Goal: Task Accomplishment & Management: Use online tool/utility

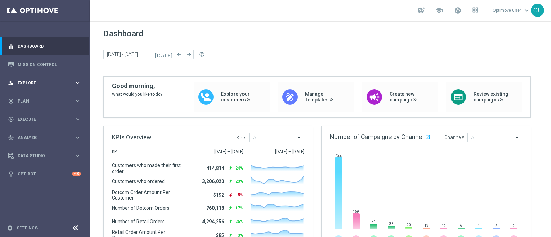
click at [41, 82] on span "Explore" at bounding box center [46, 83] width 57 height 4
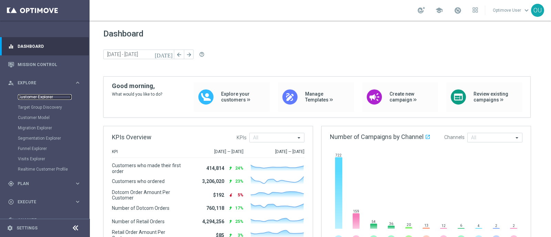
click at [42, 94] on link "Customer Explorer" at bounding box center [45, 97] width 54 height 6
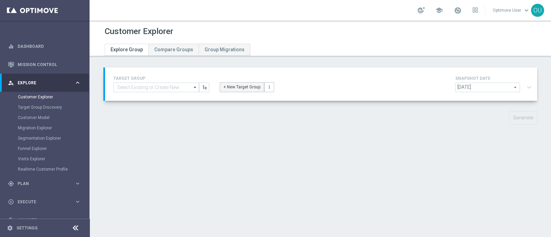
click at [241, 90] on button "+ New Target Group" at bounding box center [242, 87] width 44 height 10
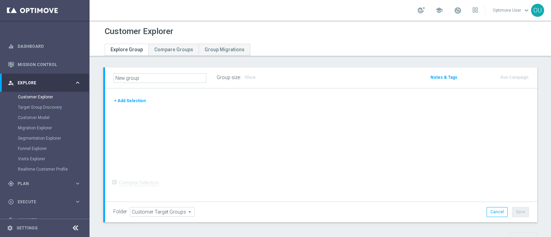
click at [126, 99] on button "+ Add Selection" at bounding box center [129, 101] width 33 height 8
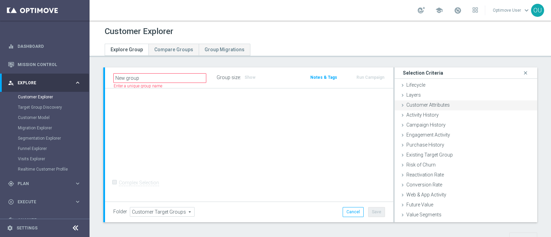
click at [415, 104] on span "Customer Attributes" at bounding box center [427, 105] width 43 height 6
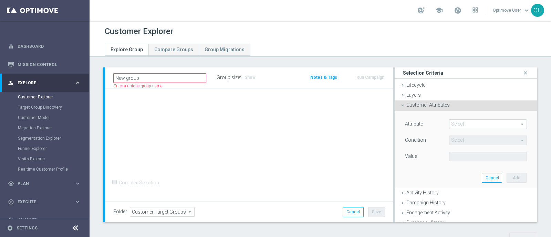
click at [460, 124] on span at bounding box center [487, 124] width 77 height 9
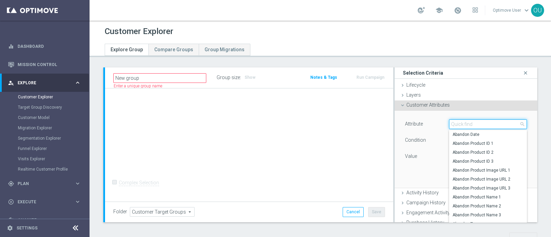
click at [459, 126] on input "search" at bounding box center [488, 125] width 78 height 10
type input "affini"
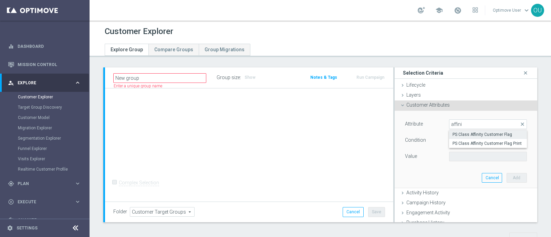
click at [485, 136] on span "PS Class Affinity Customer Flag" at bounding box center [488, 135] width 71 height 6
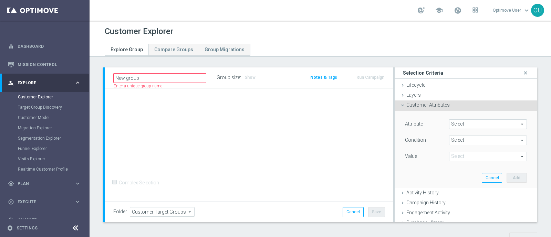
type input "PS Class Affinity Customer Flag"
click at [478, 142] on span "Equals" at bounding box center [487, 140] width 77 height 9
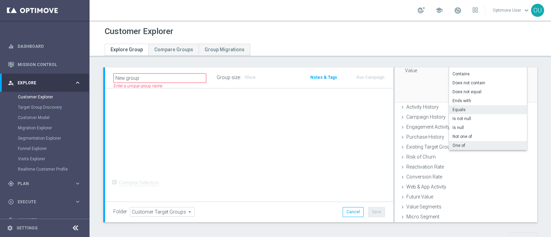
click at [464, 144] on span "One of" at bounding box center [488, 146] width 71 height 6
type input "One of"
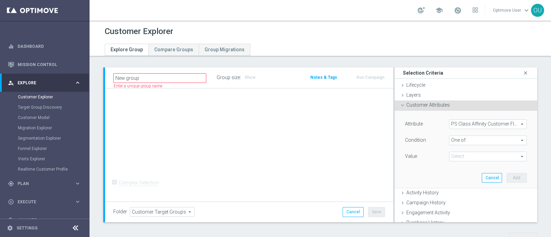
click at [462, 160] on span at bounding box center [487, 156] width 77 height 9
click at [459, 175] on span "Yes" at bounding box center [493, 176] width 68 height 6
click at [458, 175] on input "Yes" at bounding box center [456, 176] width 4 height 4
checkbox input "true"
type input "Yes"
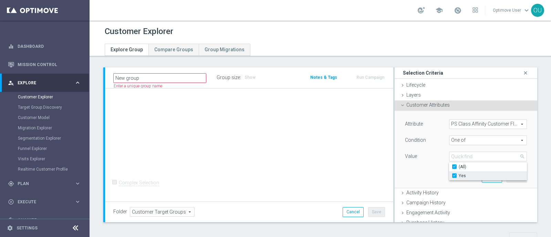
checkbox input "true"
click at [408, 169] on div "Attribute PS Class Affinity Customer Flag PS Class Affinity Customer Flag arrow…" at bounding box center [466, 149] width 132 height 77
click at [507, 177] on button "Add" at bounding box center [517, 178] width 20 height 10
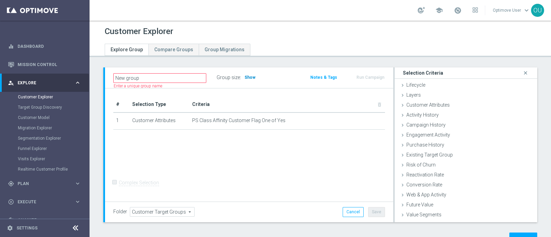
click at [250, 79] on span "Show" at bounding box center [250, 77] width 11 height 5
click at [205, 89] on div "# Selection Type Criteria delete_forever 1 Customer Attributes PS Class Affinit…" at bounding box center [249, 146] width 288 height 114
click at [145, 76] on input "New group" at bounding box center [159, 78] width 93 height 10
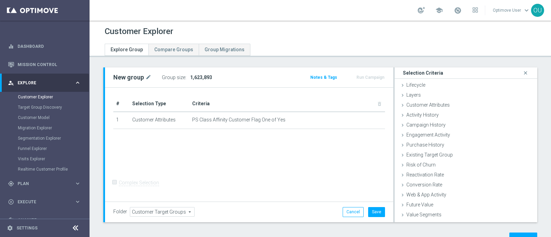
click at [107, 94] on div "# Selection Type Criteria delete_forever 1 Customer Attributes PS Class Affinit…" at bounding box center [249, 145] width 288 height 114
click at [477, 10] on icon at bounding box center [476, 10] width 6 height 6
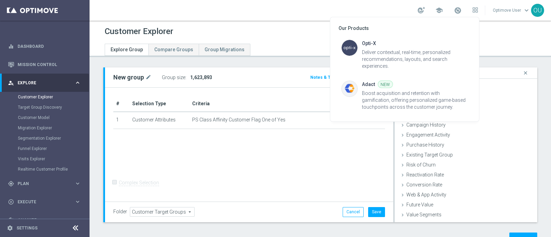
click at [511, 7] on div at bounding box center [275, 118] width 551 height 237
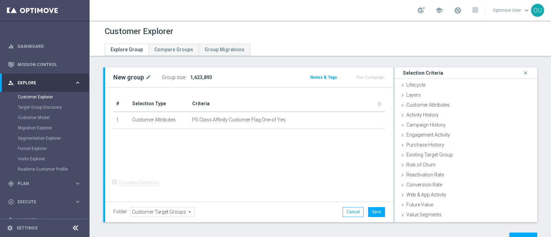
click at [510, 9] on link "Optimove User keyboard_arrow_down" at bounding box center [511, 10] width 39 height 10
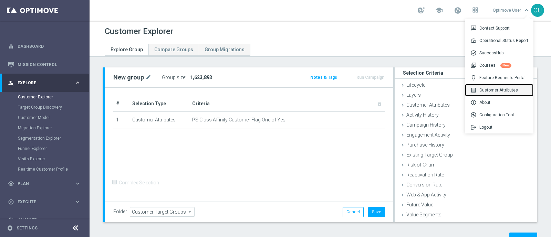
click at [503, 89] on div "list_alt Customer Attributes" at bounding box center [499, 90] width 69 height 12
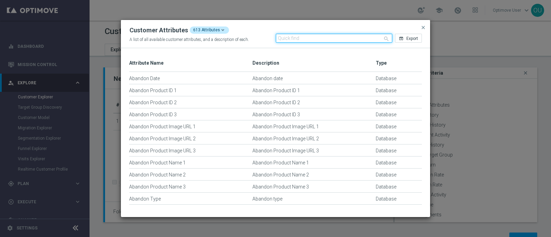
click at [320, 39] on input "text" at bounding box center [334, 38] width 117 height 9
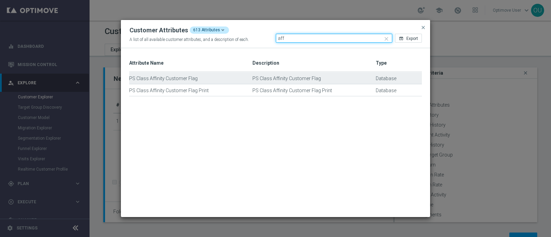
type input "aff"
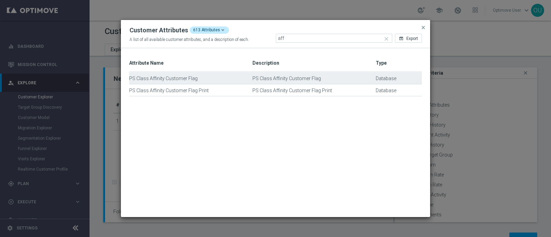
drag, startPoint x: 202, startPoint y: 76, endPoint x: 134, endPoint y: 76, distance: 67.5
click at [134, 76] on div "PS Class Affinity Customer Flag" at bounding box center [190, 82] width 123 height 12
drag, startPoint x: 129, startPoint y: 76, endPoint x: 206, endPoint y: 82, distance: 77.4
click at [206, 82] on div "PS Class Affinity Customer Flag" at bounding box center [190, 82] width 123 height 12
drag, startPoint x: 197, startPoint y: 83, endPoint x: 145, endPoint y: 82, distance: 52.0
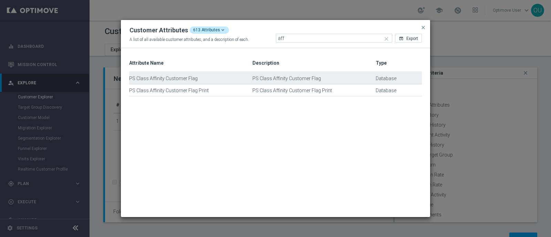
click at [145, 82] on div "PS Class Affinity Customer Flag" at bounding box center [190, 82] width 123 height 12
drag, startPoint x: 155, startPoint y: 82, endPoint x: 177, endPoint y: 82, distance: 22.7
click at [177, 82] on div "PS Class Affinity Customer Flag" at bounding box center [190, 82] width 123 height 12
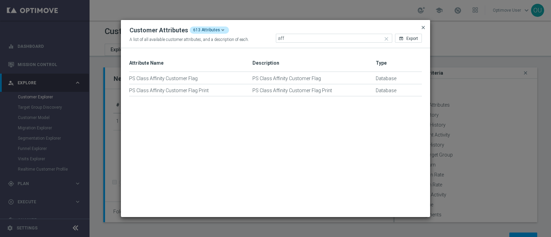
drag, startPoint x: 423, startPoint y: 30, endPoint x: 406, endPoint y: 38, distance: 17.9
click at [423, 30] on span "close" at bounding box center [424, 28] width 6 height 6
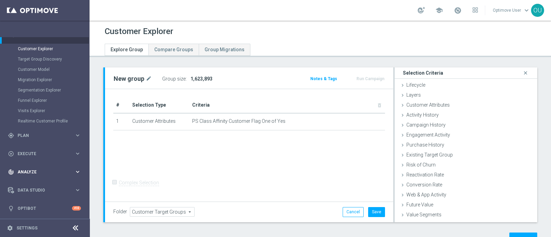
click at [34, 175] on div "track_changes Analyze keyboard_arrow_right" at bounding box center [44, 172] width 89 height 18
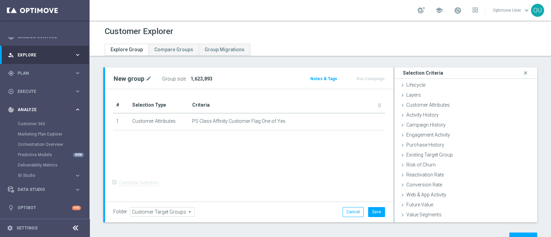
scroll to position [28, 0]
click at [35, 169] on div "Deliverability Metrics" at bounding box center [53, 166] width 71 height 10
click at [36, 173] on button "BI Studio keyboard_arrow_right" at bounding box center [49, 176] width 63 height 6
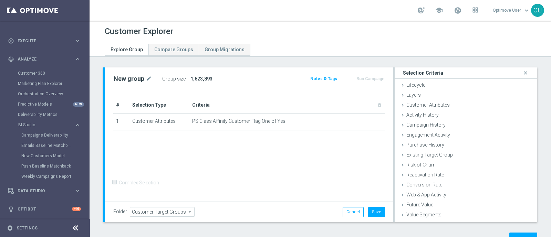
scroll to position [79, 0]
click at [65, 145] on link "Emails Baseline Matchback" at bounding box center [46, 145] width 50 height 6
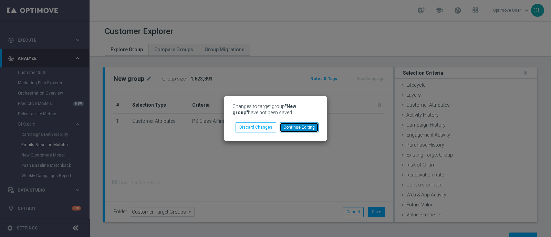
click at [305, 127] on button "Continue Editing" at bounding box center [299, 128] width 39 height 10
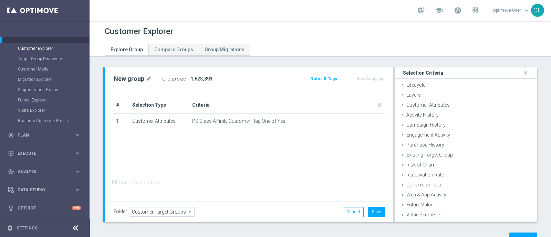
scroll to position [48, 0]
click at [350, 211] on button "Cancel" at bounding box center [353, 212] width 21 height 10
type input "Select"
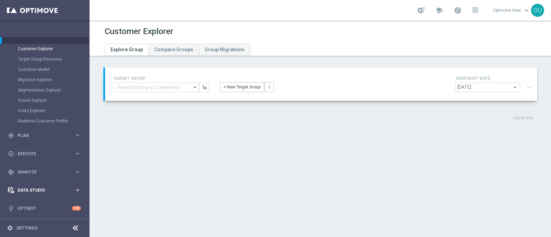
click at [31, 190] on span "Data Studio" at bounding box center [46, 190] width 57 height 4
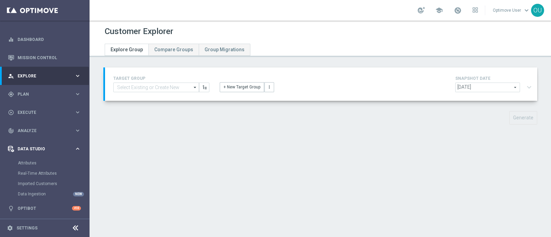
scroll to position [7, 0]
click at [31, 135] on div "track_changes Analyze keyboard_arrow_right" at bounding box center [44, 131] width 89 height 18
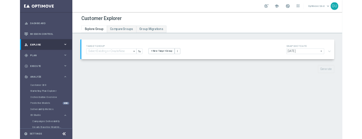
scroll to position [79, 0]
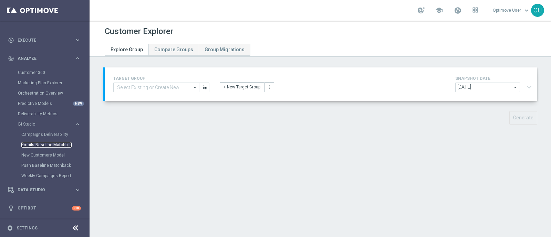
click at [51, 145] on link "Emails Baseline Matchback" at bounding box center [46, 145] width 50 height 6
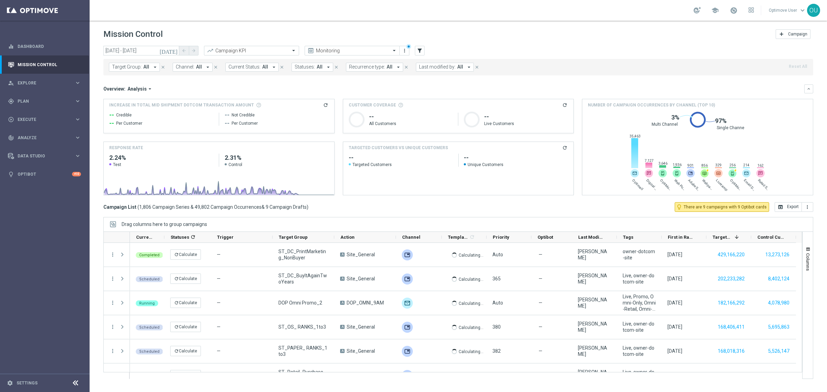
click at [139, 65] on span "Target Group:" at bounding box center [127, 67] width 30 height 6
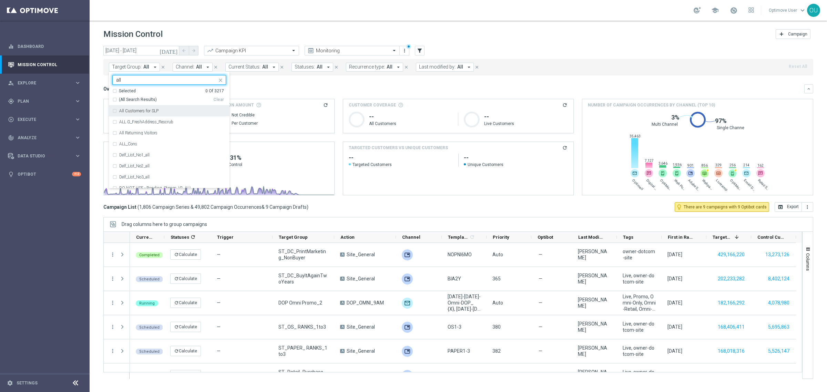
click at [156, 109] on label "All Customers for SLP" at bounding box center [138, 111] width 39 height 4
type input "all"
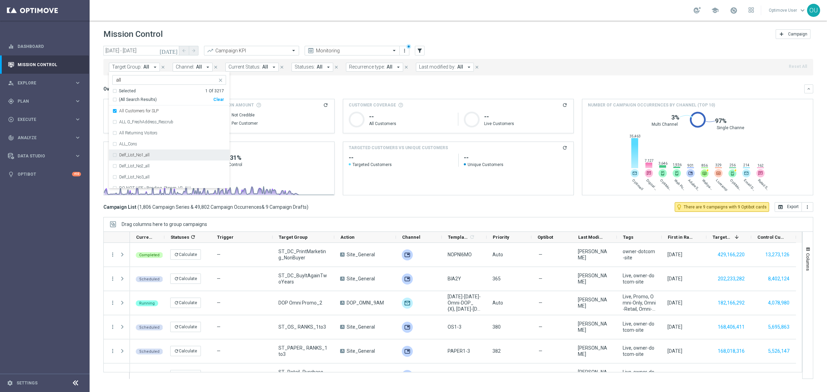
click at [97, 169] on div "today 01 Apr 2025 - 31 Oct 2025 arrow_back arrow_forward Campaign KPI trending_…" at bounding box center [458, 216] width 737 height 340
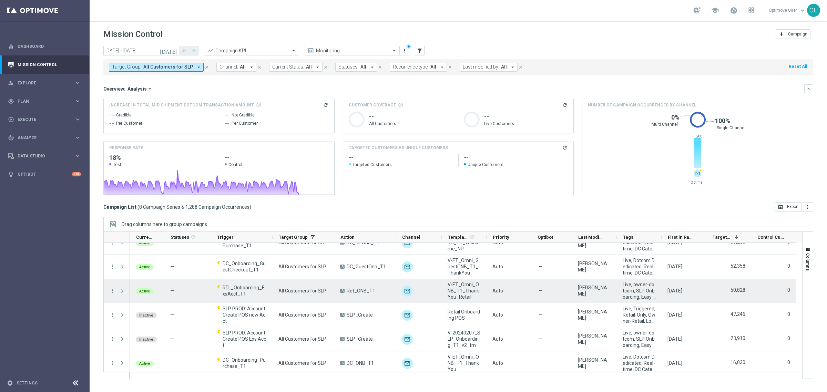
scroll to position [64, 0]
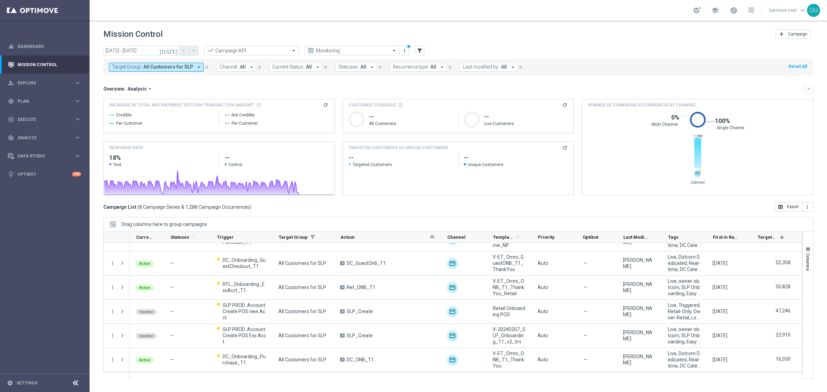
drag, startPoint x: 395, startPoint y: 238, endPoint x: 441, endPoint y: 240, distance: 46.5
click at [441, 240] on div at bounding box center [441, 237] width 3 height 11
click at [157, 48] on input "01 Apr 2025 - 31 Oct 2025" at bounding box center [141, 51] width 76 height 10
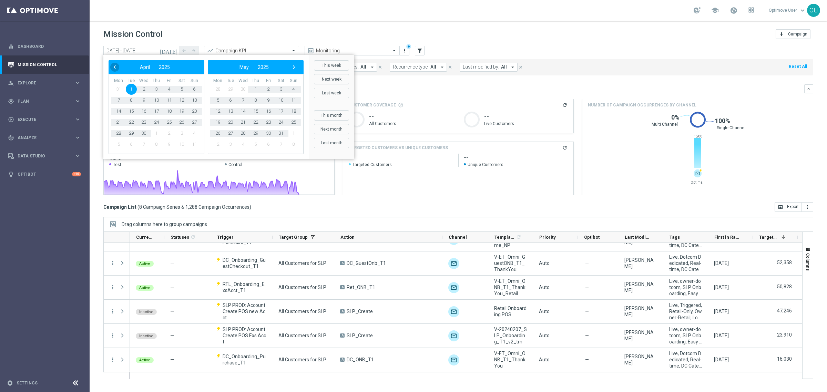
click at [115, 64] on span "‹" at bounding box center [114, 67] width 9 height 9
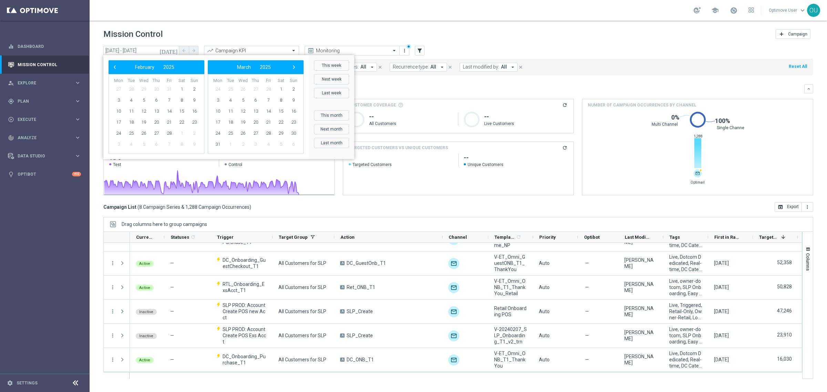
click at [115, 64] on span "‹" at bounding box center [114, 67] width 9 height 9
click at [250, 90] on td "2" at bounding box center [255, 89] width 13 height 11
click at [246, 90] on span "1" at bounding box center [242, 89] width 11 height 11
click at [295, 68] on span "›" at bounding box center [293, 67] width 9 height 9
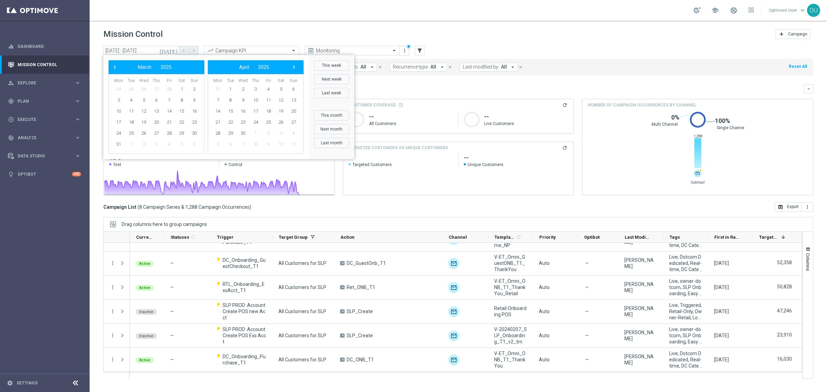
click at [295, 68] on span "›" at bounding box center [293, 67] width 9 height 9
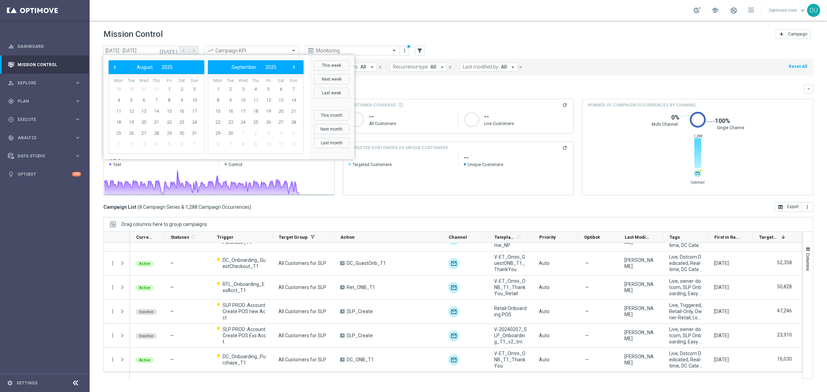
click at [295, 68] on span "›" at bounding box center [293, 67] width 9 height 9
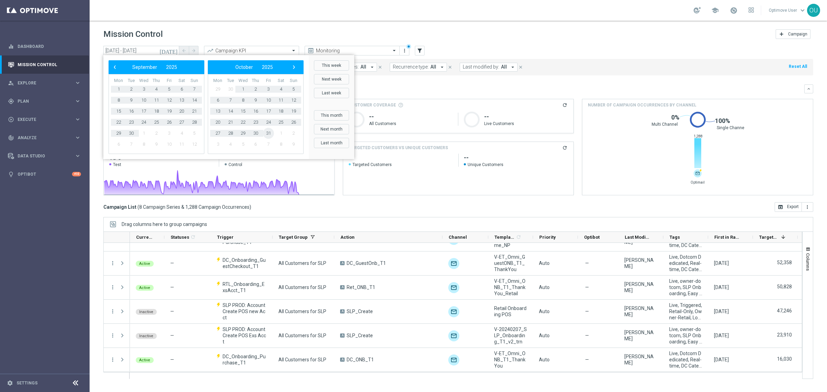
click at [267, 132] on span "31" at bounding box center [268, 133] width 11 height 11
type input "01 Jan 2025 - 31 Oct 2025"
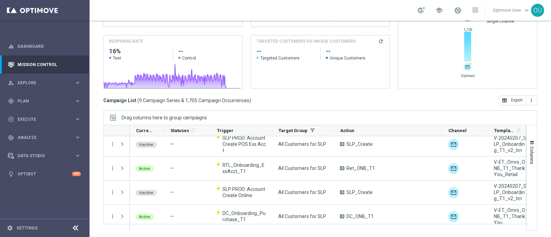
scroll to position [129, 0]
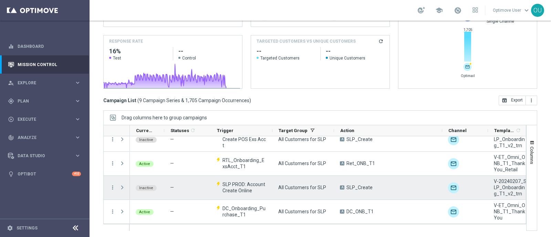
click at [122, 188] on span "Press SPACE to select this row." at bounding box center [122, 188] width 6 height 6
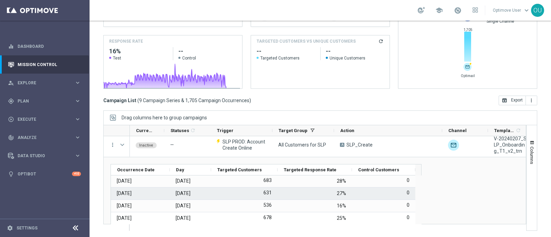
scroll to position [0, 0]
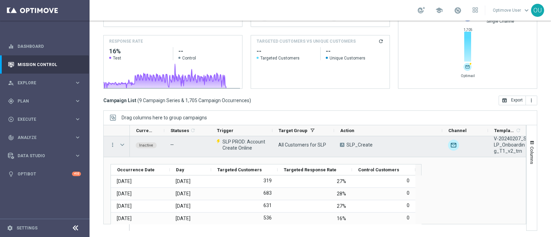
click at [123, 146] on span "Press SPACE to select this row." at bounding box center [122, 145] width 6 height 6
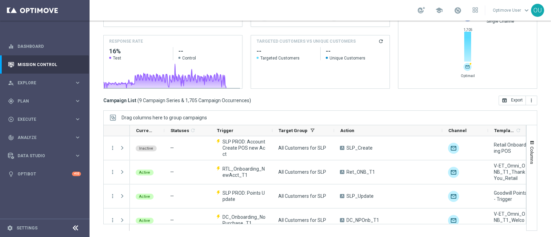
drag, startPoint x: 76, startPoint y: 226, endPoint x: 79, endPoint y: 220, distance: 6.6
click at [75, 226] on icon at bounding box center [75, 228] width 8 height 8
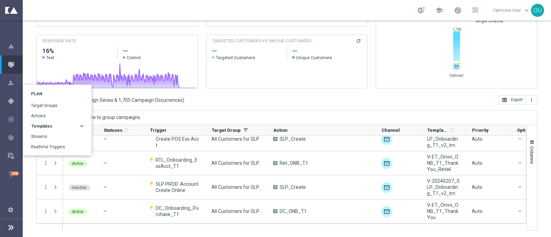
click at [81, 127] on icon "keyboard_arrow_right" at bounding box center [82, 126] width 7 height 7
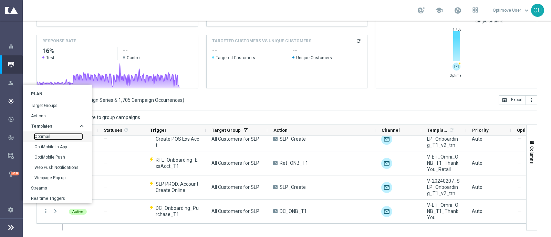
click at [48, 135] on link "Optimail" at bounding box center [58, 137] width 48 height 6
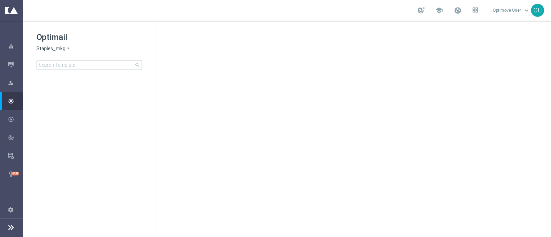
click at [66, 48] on icon "arrow_drop_down" at bounding box center [68, 48] width 6 height 7
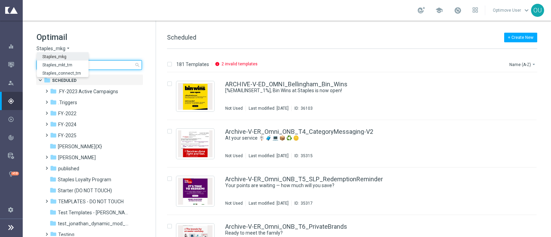
click at [117, 65] on input at bounding box center [89, 65] width 105 height 10
click at [90, 64] on input at bounding box center [89, 65] width 105 height 10
click at [103, 64] on input at bounding box center [89, 65] width 105 height 10
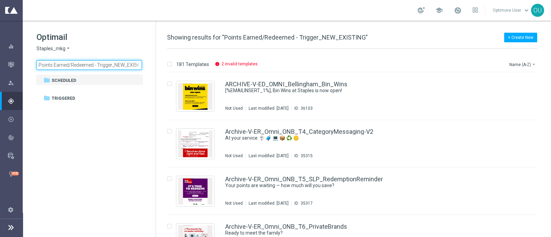
scroll to position [0, 10]
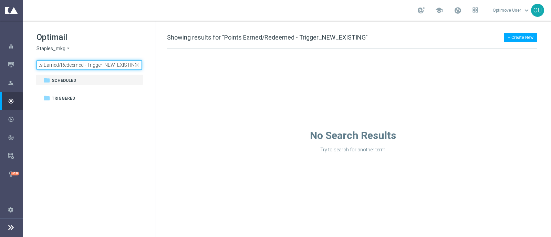
type input "Points Earned/Redeemed - Trigger_NEW_EXISTING"
click at [97, 67] on input "Points Earned/Redeemed - Trigger_NEW_EXISTING" at bounding box center [89, 65] width 105 height 10
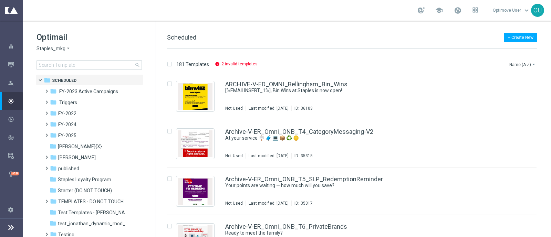
click at [55, 46] on span "Staples_mkg" at bounding box center [51, 48] width 29 height 7
click at [0, 0] on span "Staples_mkt_trn" at bounding box center [0, 0] width 0 height 0
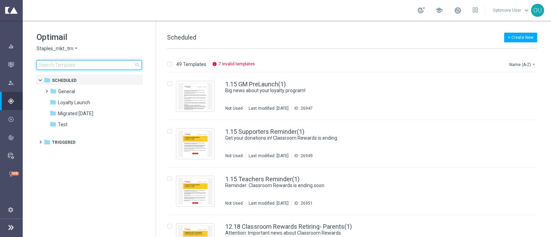
click at [70, 69] on input at bounding box center [89, 65] width 105 height 10
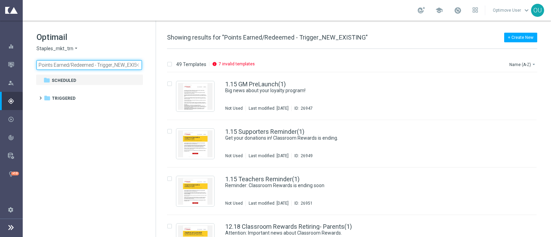
scroll to position [0, 10]
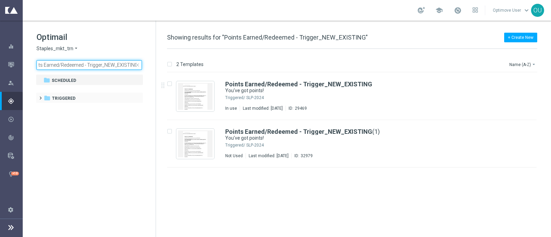
type input "Points Earned/Redeemed - Trigger_NEW_EXISTING"
click at [38, 96] on span at bounding box center [39, 95] width 3 height 3
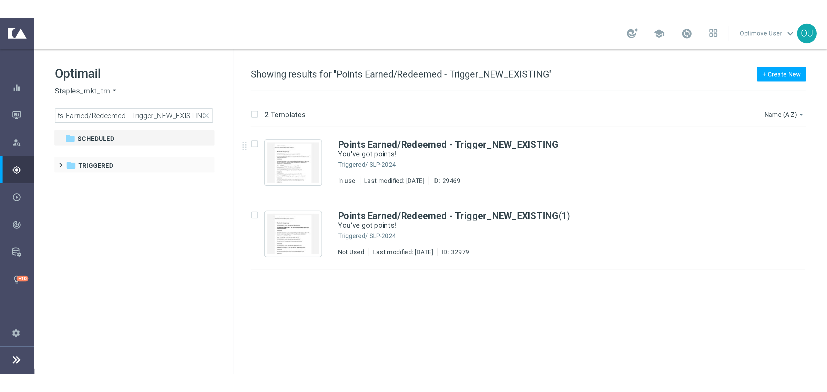
scroll to position [0, 0]
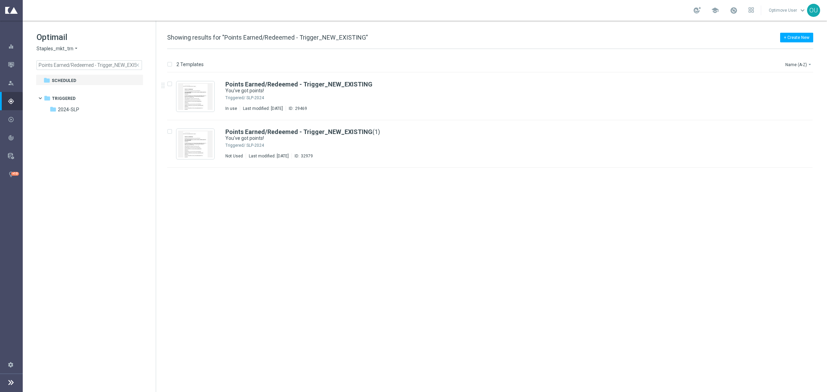
click at [70, 49] on span "Staples_mkt_trn" at bounding box center [55, 48] width 37 height 7
click at [71, 55] on div "Staples_mkg" at bounding box center [63, 56] width 52 height 8
click at [66, 47] on icon "arrow_drop_down" at bounding box center [68, 48] width 6 height 7
click at [72, 66] on div "Staples_mkt_trn" at bounding box center [63, 65] width 52 height 8
click at [139, 64] on span "close" at bounding box center [138, 65] width 6 height 6
